Goal: Navigation & Orientation: Locate item on page

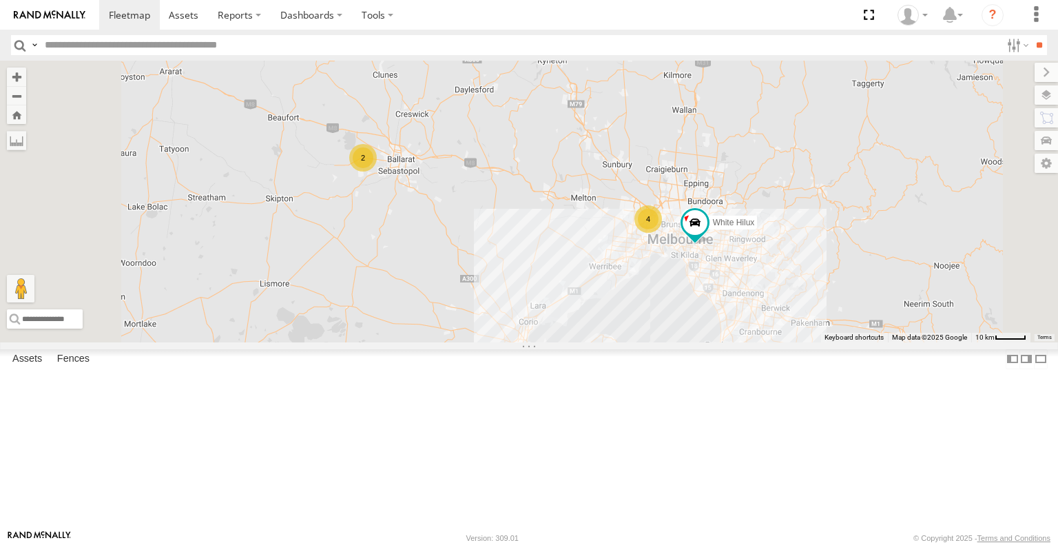
click at [0, 0] on div "White Hilux VU Electrical Citylink Burnley -37.83149 145.02139 Video Buggzys Hi…" at bounding box center [0, 0] width 0 height 0
click at [706, 235] on span at bounding box center [693, 222] width 25 height 25
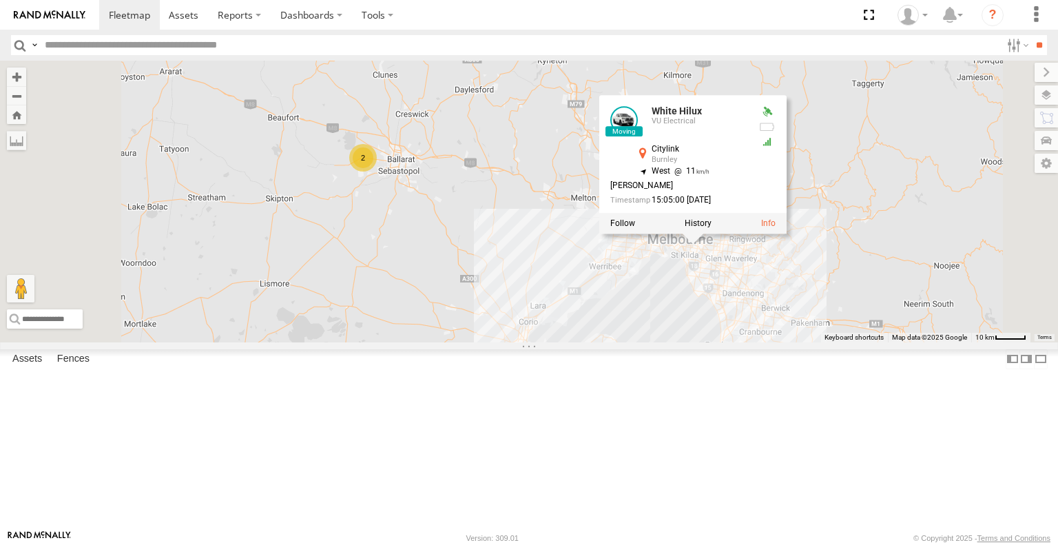
click at [0, 0] on div "White Hilux VU Electrical Citylink Burnley -37.83149 145.02139 Video Buggzys Hi…" at bounding box center [0, 0] width 0 height 0
click at [0, 0] on div "VU Electrical" at bounding box center [0, 0] width 0 height 0
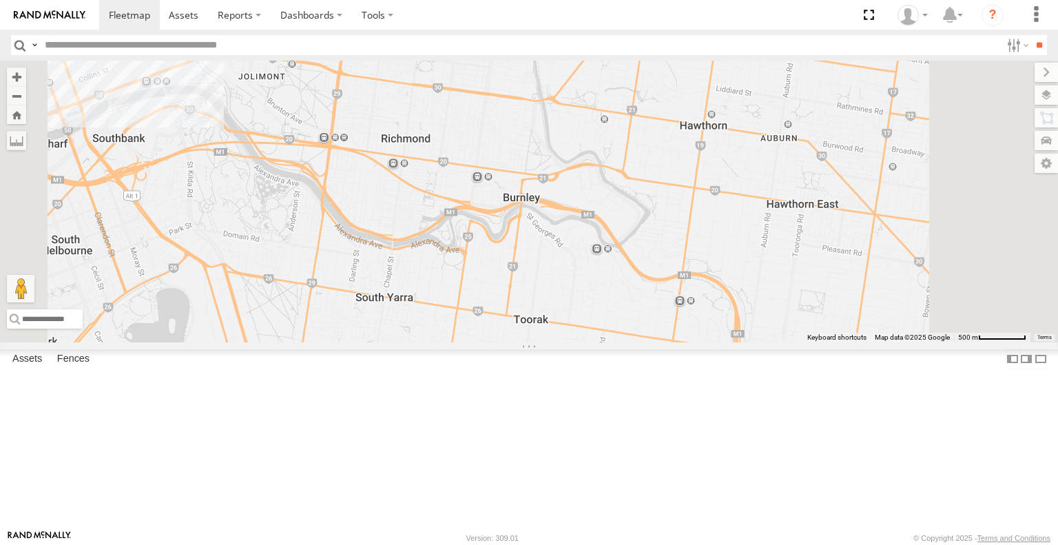
click at [0, 0] on span at bounding box center [0, 0] width 0 height 0
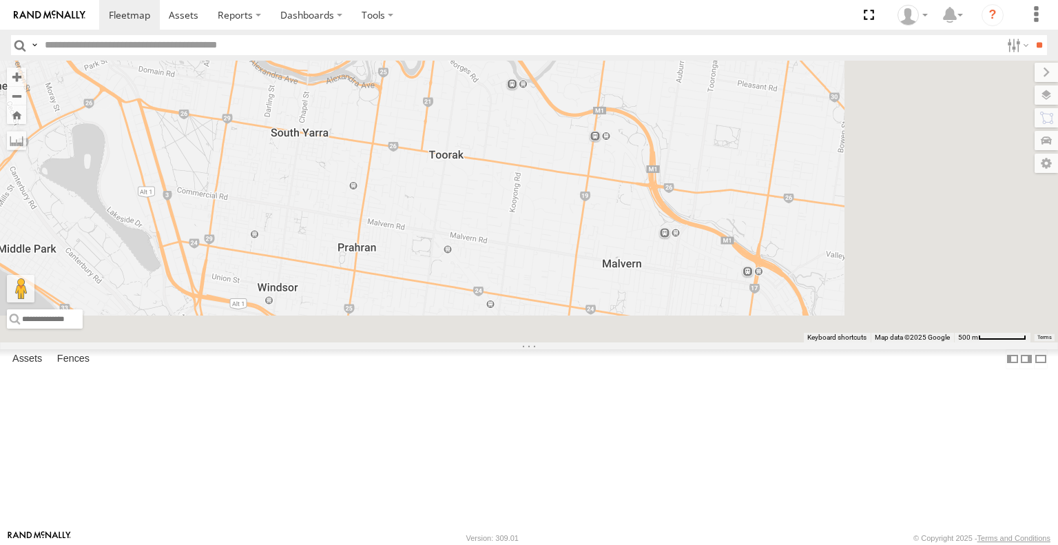
drag, startPoint x: 587, startPoint y: 361, endPoint x: 504, endPoint y: 195, distance: 185.8
click at [504, 195] on div at bounding box center [529, 201] width 1058 height 281
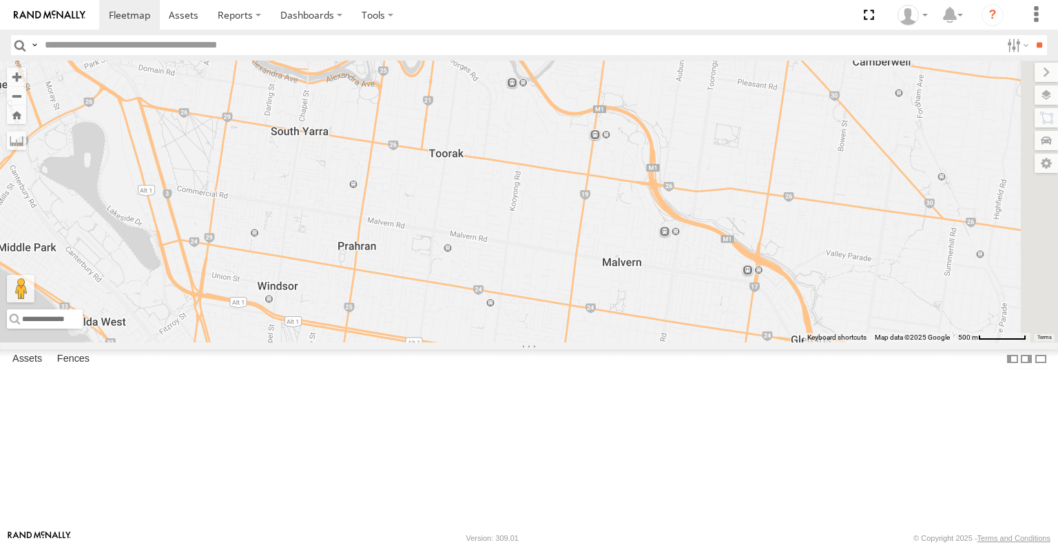
click at [0, 0] on div "VU Electrical" at bounding box center [0, 0] width 0 height 0
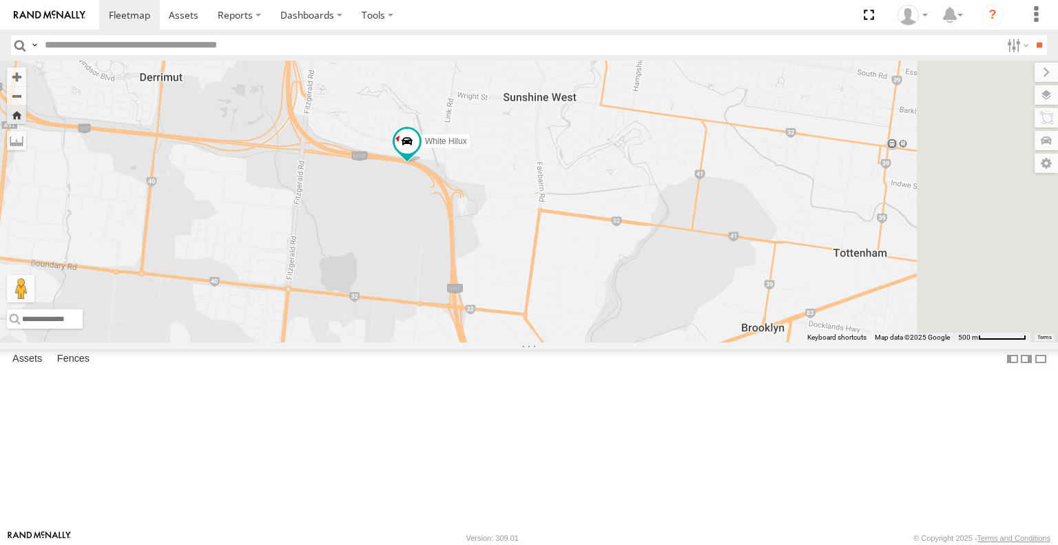
drag, startPoint x: 775, startPoint y: 374, endPoint x: 513, endPoint y: 319, distance: 268.2
click at [504, 310] on div "White Hilux" at bounding box center [529, 201] width 1058 height 281
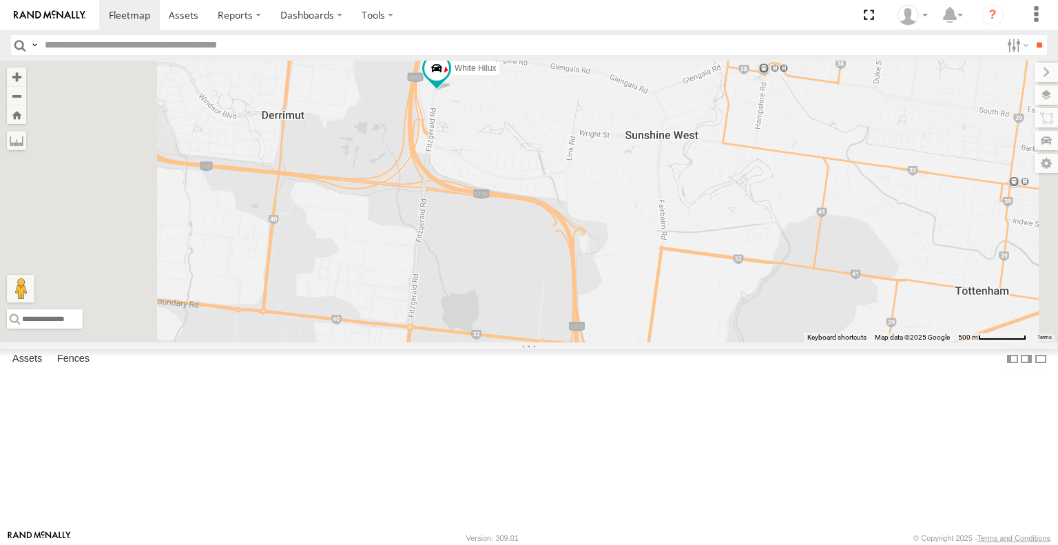
click at [0, 0] on div "White Hilux VU Electrical Western Ring Rd Derrimut -37.80119 144.80221 Video Bu…" at bounding box center [0, 0] width 0 height 0
click at [0, 0] on span at bounding box center [0, 0] width 0 height 0
click at [0, 0] on div "White Hilux VU Electrical Fitzgerald Rd Sunshine West -37.79027 144.7907 Video …" at bounding box center [0, 0] width 0 height 0
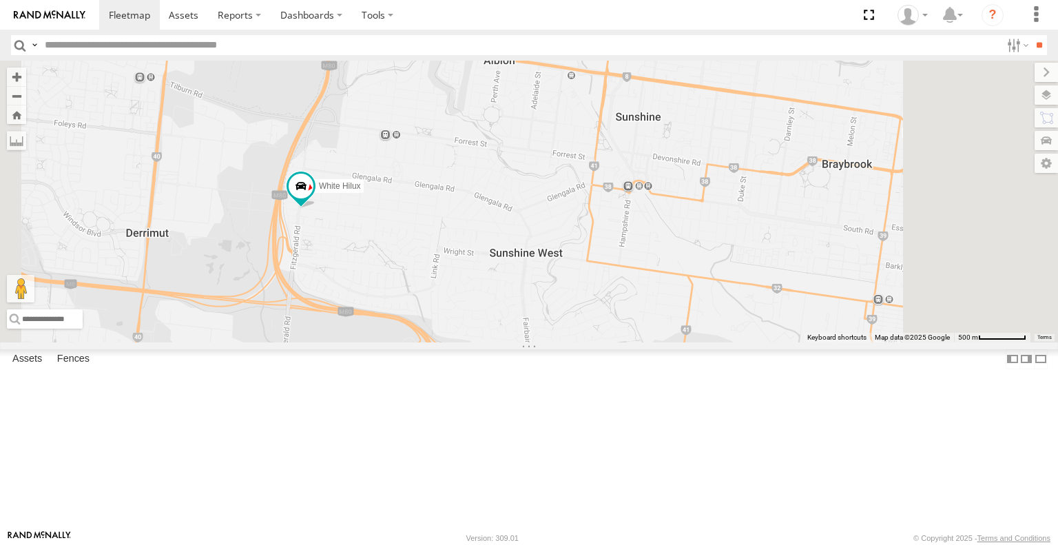
drag, startPoint x: 763, startPoint y: 209, endPoint x: 624, endPoint y: 329, distance: 183.2
click at [624, 329] on div "White Hilux" at bounding box center [529, 201] width 1058 height 281
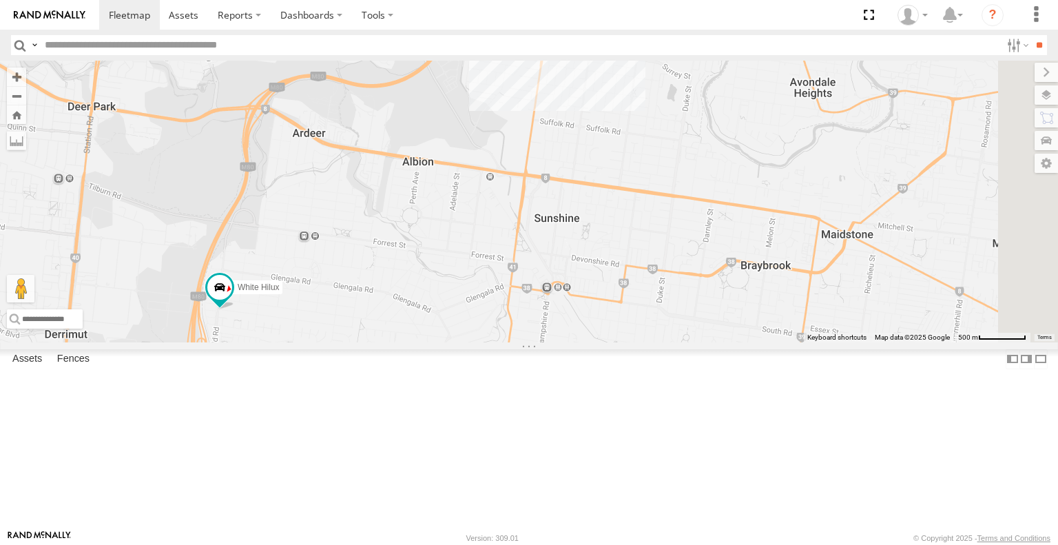
drag, startPoint x: 863, startPoint y: 246, endPoint x: 781, endPoint y: 345, distance: 128.3
click at [781, 342] on div "White Hilux" at bounding box center [529, 201] width 1058 height 281
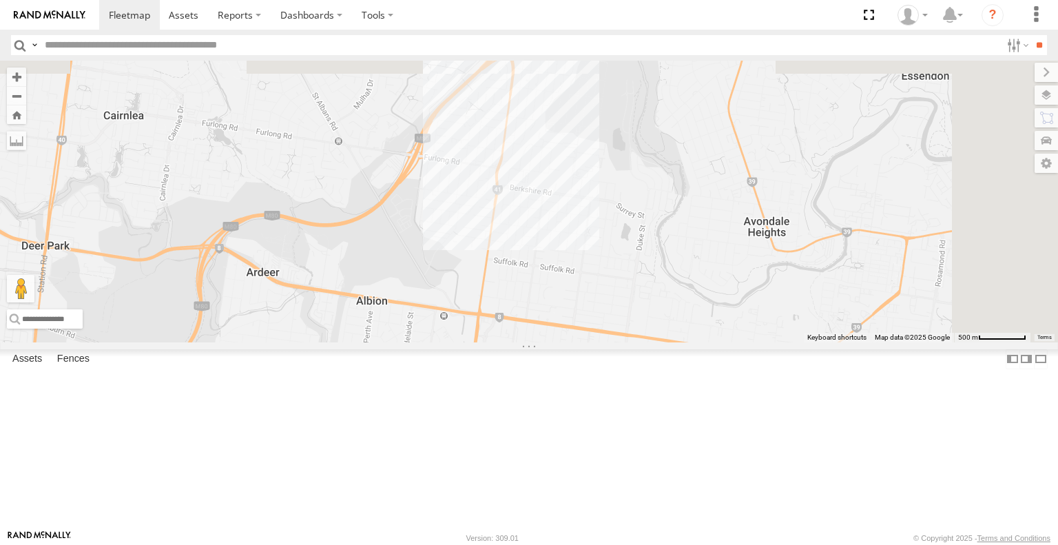
drag, startPoint x: 741, startPoint y: 266, endPoint x: 697, endPoint y: 408, distance: 148.6
click at [697, 342] on div "White Hilux" at bounding box center [529, 201] width 1058 height 281
click at [0, 0] on span at bounding box center [0, 0] width 0 height 0
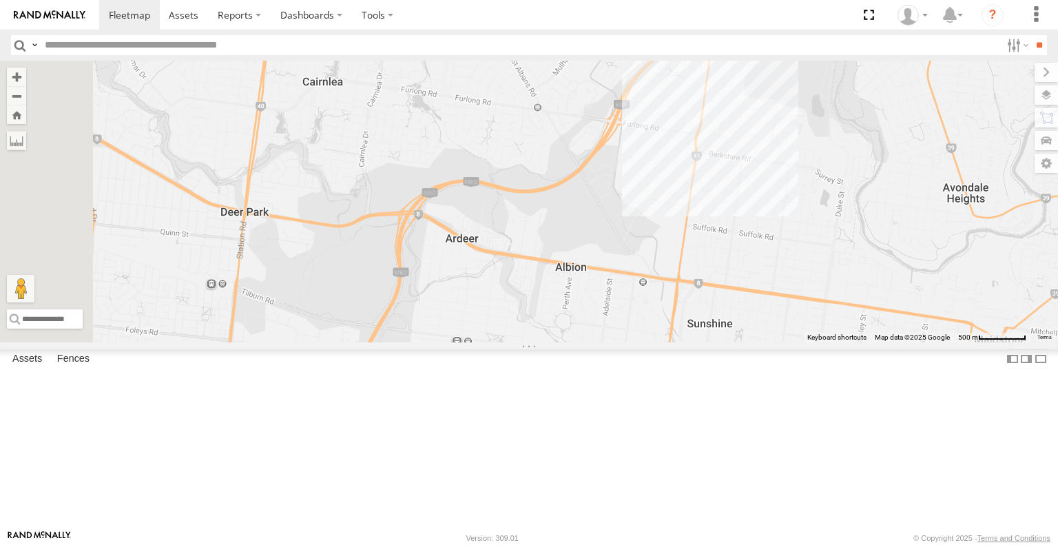
drag, startPoint x: 626, startPoint y: 236, endPoint x: 689, endPoint y: 296, distance: 87.2
click at [710, 227] on div "White Hilux 3" at bounding box center [529, 201] width 1058 height 281
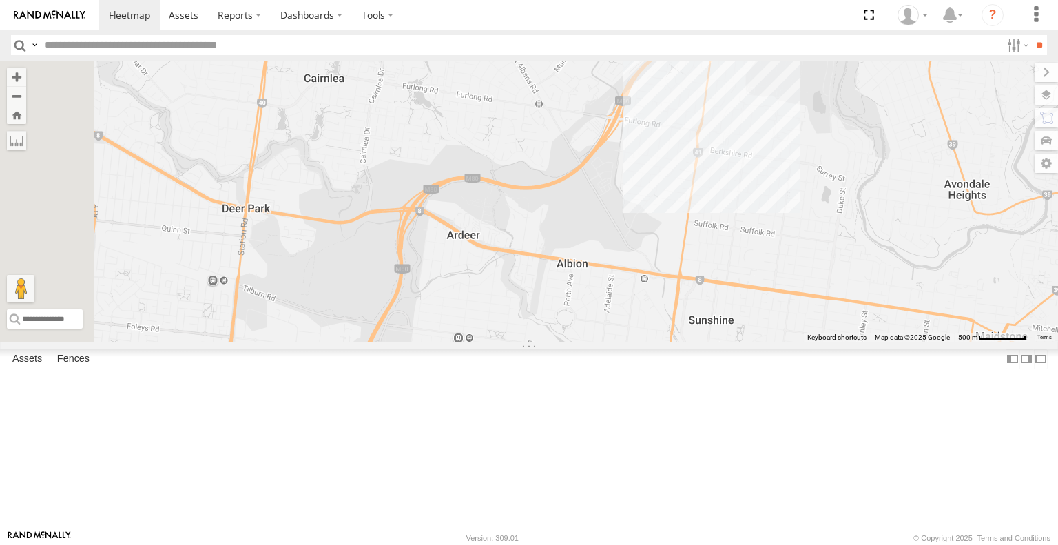
click at [0, 0] on span at bounding box center [0, 0] width 0 height 0
click at [895, 145] on div "White Hilux 3" at bounding box center [529, 201] width 1058 height 281
click at [808, 34] on link at bounding box center [801, 30] width 14 height 10
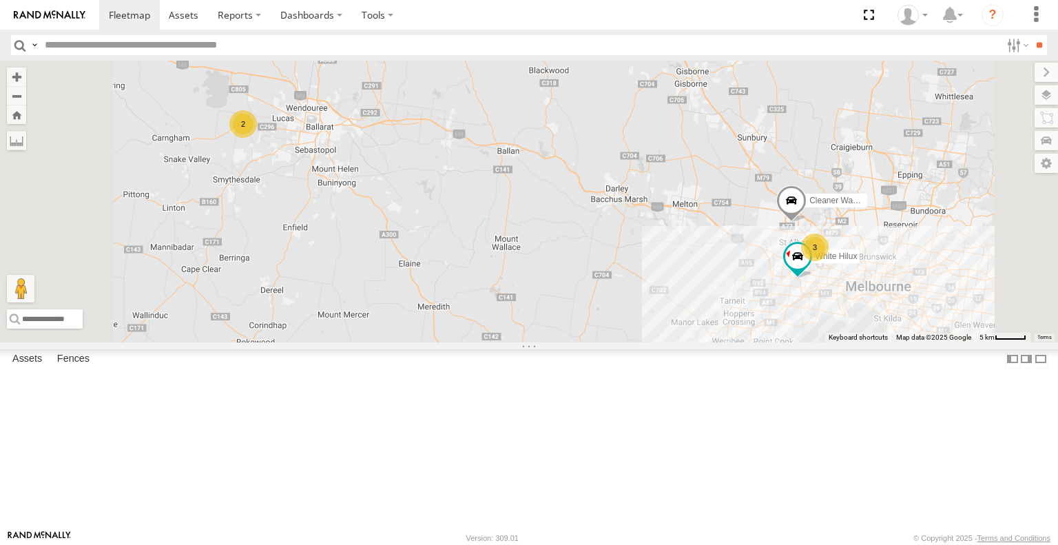
click at [0, 0] on div "VU Electrical" at bounding box center [0, 0] width 0 height 0
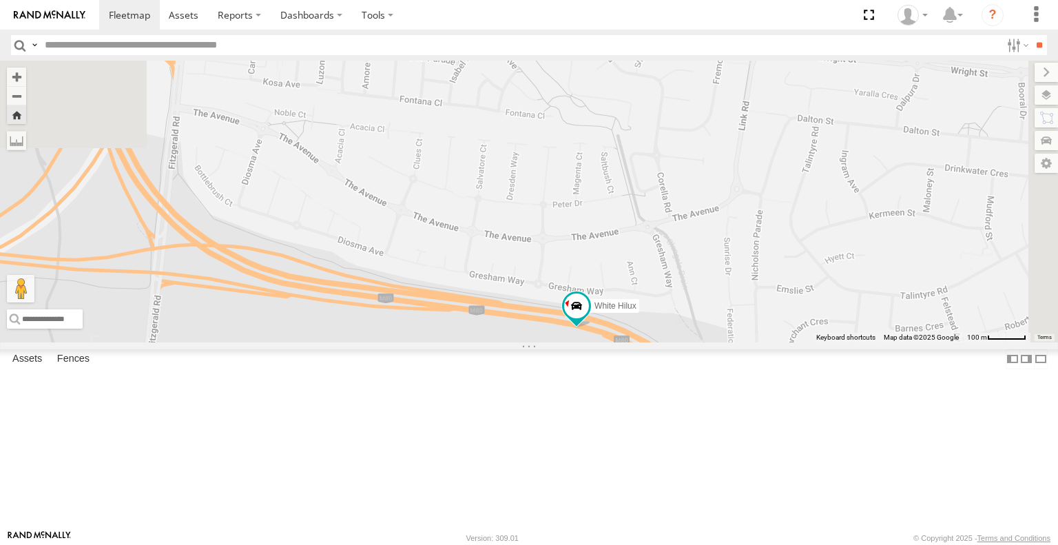
drag, startPoint x: 847, startPoint y: 161, endPoint x: 799, endPoint y: 390, distance: 234.5
click at [799, 342] on div "White Hilux" at bounding box center [529, 201] width 1058 height 281
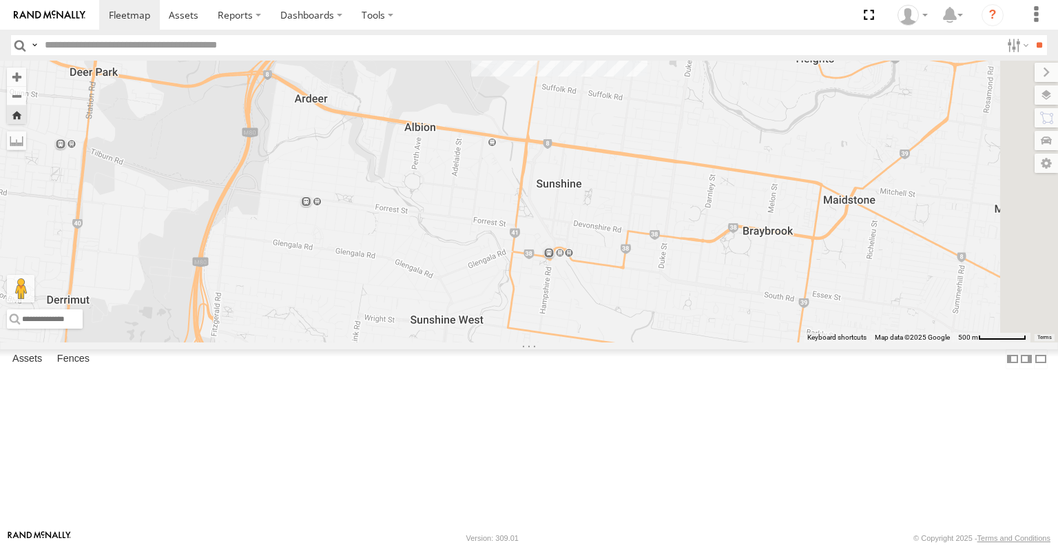
drag, startPoint x: 837, startPoint y: 264, endPoint x: 546, endPoint y: 426, distance: 333.4
click at [546, 342] on div "White Hilux" at bounding box center [529, 201] width 1058 height 281
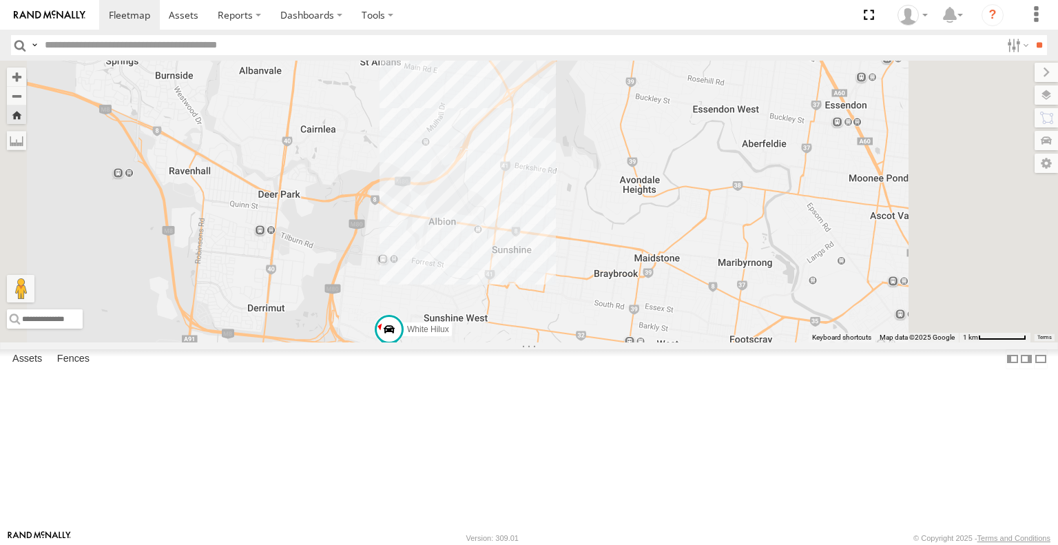
click at [0, 0] on div "Asset Current Location" at bounding box center [0, 0] width 0 height 0
click at [0, 0] on span at bounding box center [0, 0] width 0 height 0
click at [0, 0] on div "Buggzys HiAce #1 Buggzys Electrical Cardigan Cardigan -37.55676 143.69667 Video…" at bounding box center [0, 0] width 0 height 0
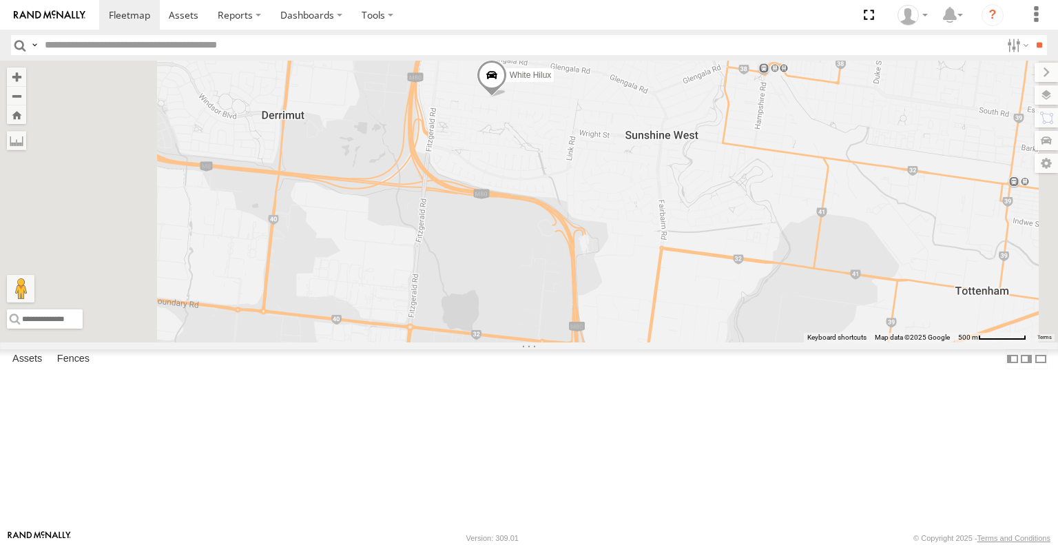
click at [0, 0] on span at bounding box center [0, 0] width 0 height 0
